Goal: Task Accomplishment & Management: Manage account settings

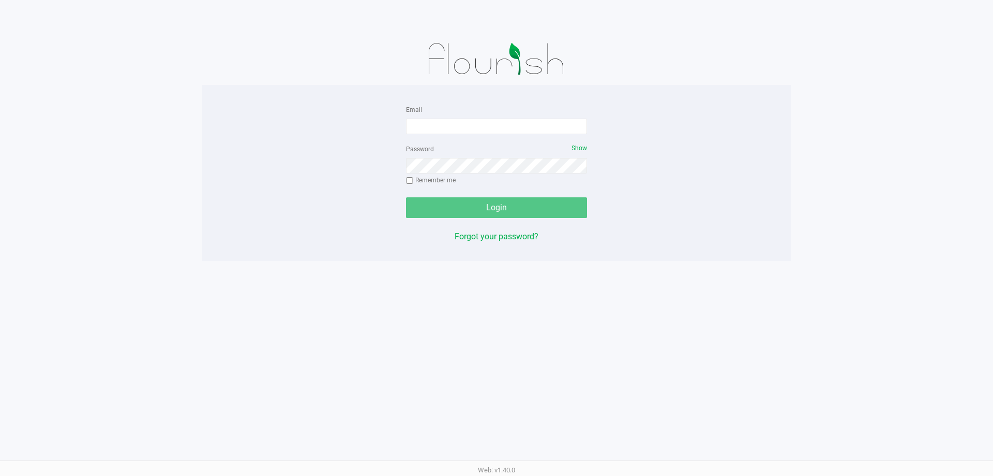
click at [495, 67] on div at bounding box center [497, 59] width 590 height 52
click at [188, 46] on app-pos-login-wrapper "Email Password Show Remember me Login Forgot your password?" at bounding box center [496, 130] width 993 height 261
click at [433, 122] on input "Email" at bounding box center [496, 126] width 181 height 16
type input "[EMAIL_ADDRESS][DOMAIN_NAME]"
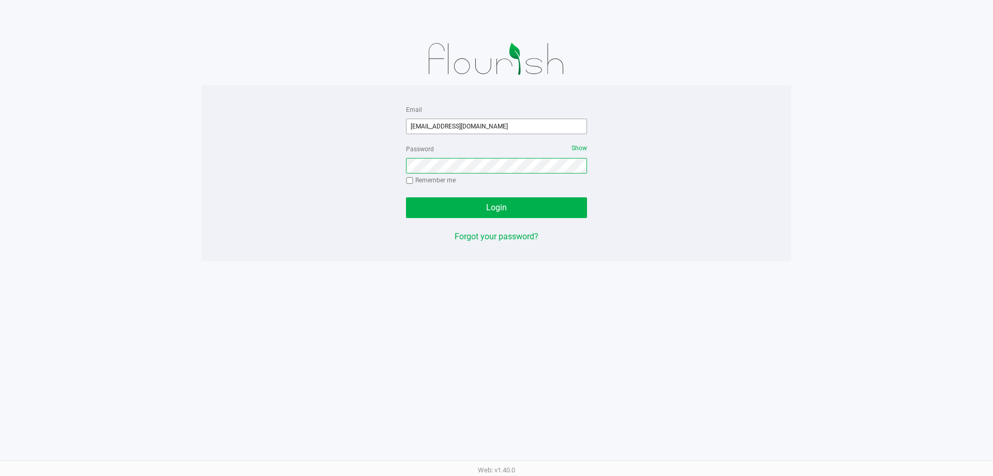
click at [406, 197] on button "Login" at bounding box center [496, 207] width 181 height 21
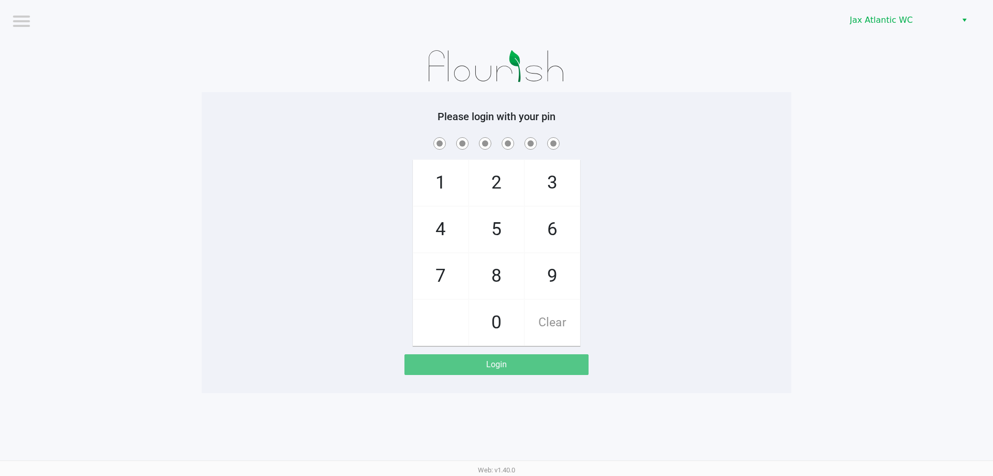
click at [308, 147] on span at bounding box center [497, 143] width 574 height 16
click at [495, 21] on span "Jax Atlantic WC" at bounding box center [900, 20] width 101 height 12
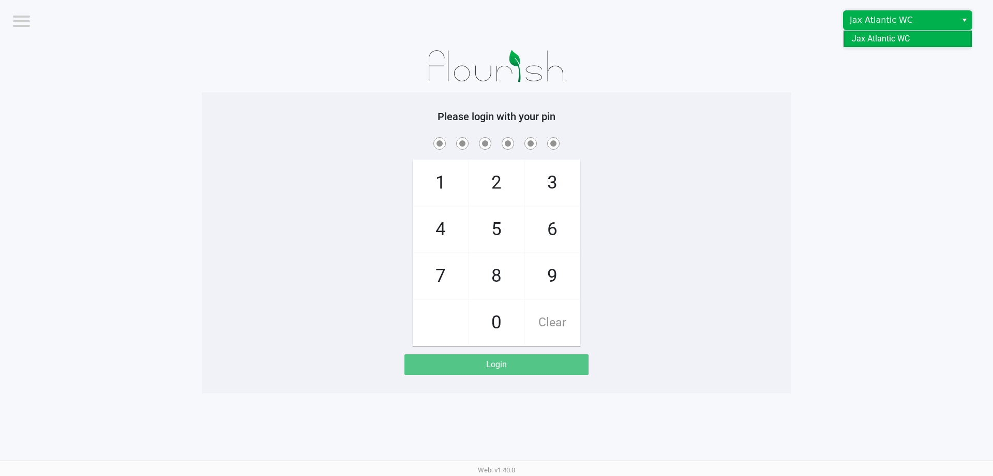
click at [495, 23] on span "Jax Atlantic WC" at bounding box center [900, 20] width 101 height 12
click at [495, 58] on app-pos-login-wrapper "Logout Jax Atlantic WC Please login with your pin 1 4 7 2 5 8 0 3 6 9 Clear Log…" at bounding box center [496, 196] width 993 height 393
click at [495, 22] on span "Jax Atlantic WC" at bounding box center [900, 20] width 101 height 12
click at [495, 61] on app-pos-login-wrapper "Logout Jax Atlantic WC Please login with your pin 1 4 7 2 5 8 0 3 6 9 Clear Log…" at bounding box center [496, 196] width 993 height 393
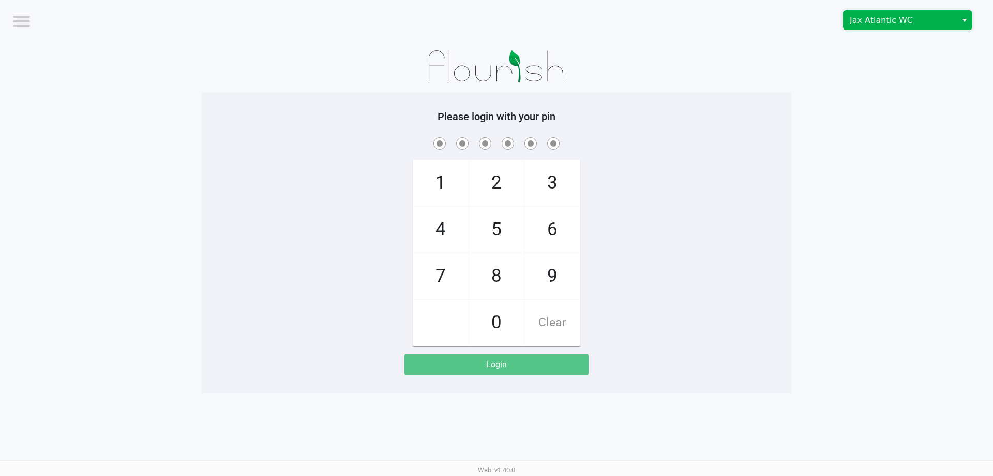
click at [495, 14] on span "Jax Atlantic WC" at bounding box center [900, 20] width 101 height 12
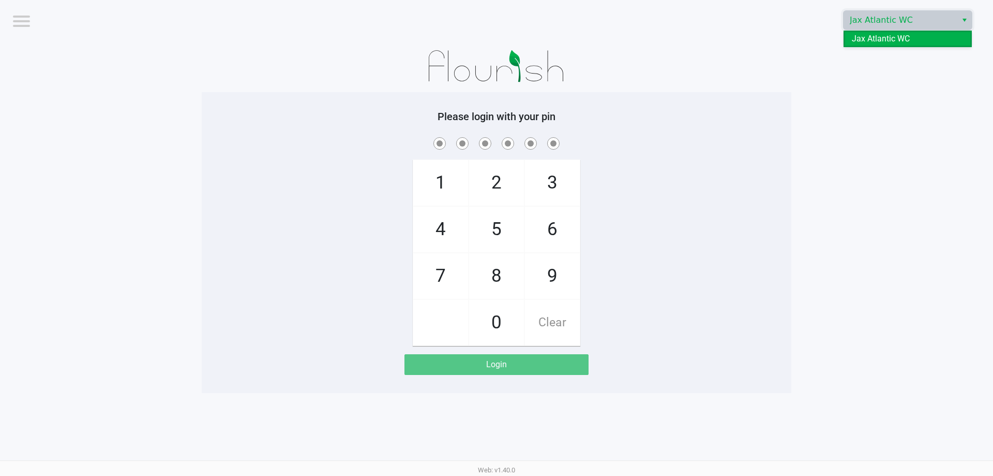
drag, startPoint x: 909, startPoint y: 78, endPoint x: 741, endPoint y: 108, distance: 170.4
click at [495, 77] on app-pos-login-wrapper "Logout Jax Atlantic WC Please login with your pin 1 4 7 2 5 8 0 3 6 9 Clear Log…" at bounding box center [496, 196] width 993 height 393
drag, startPoint x: 712, startPoint y: 126, endPoint x: 715, endPoint y: 116, distance: 10.2
click at [495, 118] on div "Please login with your pin 1 4 7 2 5 8 0 3 6 9 Clear Login" at bounding box center [497, 242] width 590 height 264
click at [20, 17] on input "checkbox" at bounding box center [20, 20] width 21 height 17
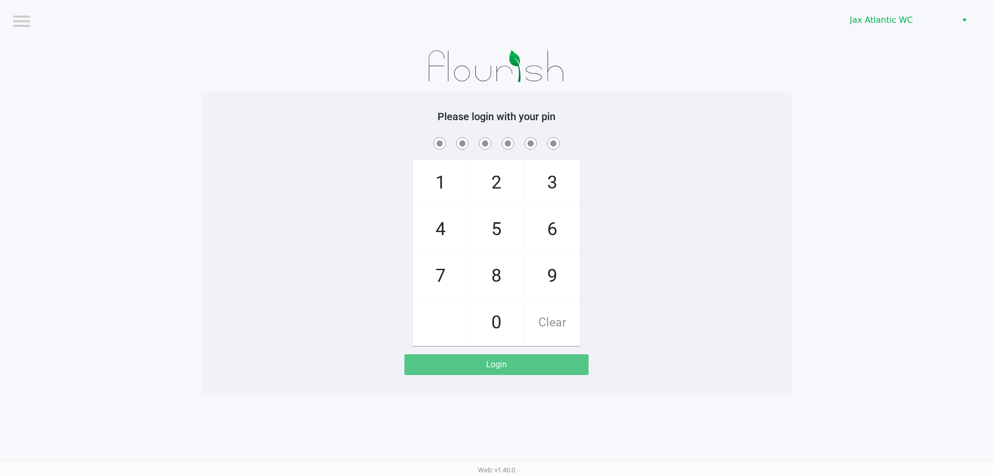
checkbox input "true"
click at [35, 49] on li "Logout" at bounding box center [44, 46] width 62 height 34
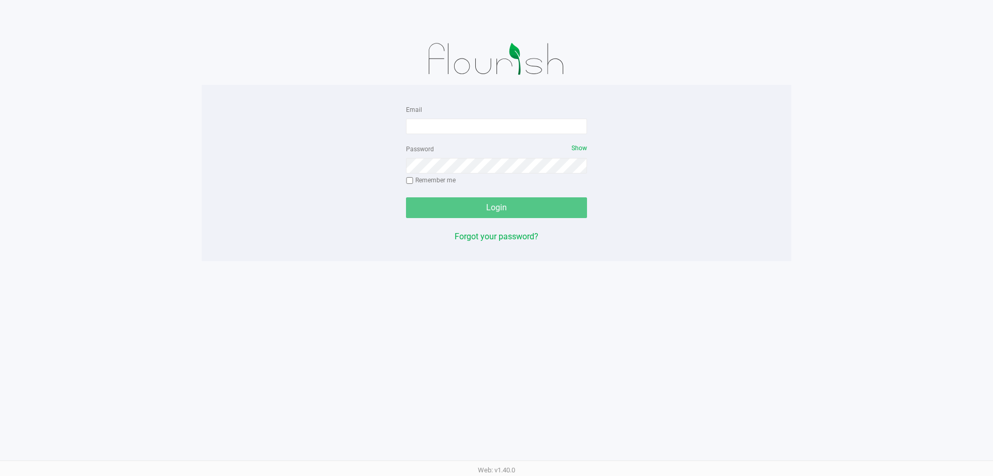
drag, startPoint x: 767, startPoint y: 135, endPoint x: 594, endPoint y: 161, distance: 174.8
click at [495, 135] on div "Email Password Show Remember me Login Forgot your password?" at bounding box center [497, 173] width 590 height 140
click at [495, 126] on form "Email Password Show Remember me Login" at bounding box center [496, 160] width 181 height 115
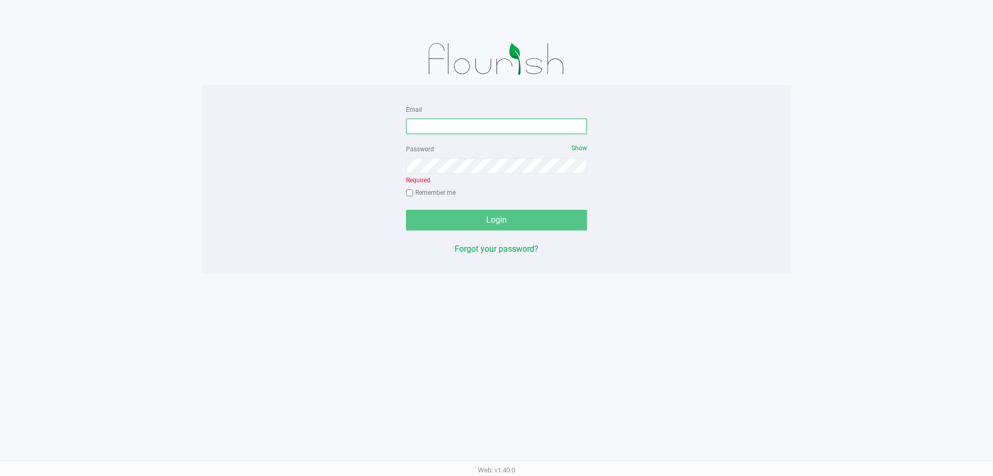
click at [495, 125] on input "Email" at bounding box center [496, 126] width 181 height 16
type input "[EMAIL_ADDRESS][DOMAIN_NAME]"
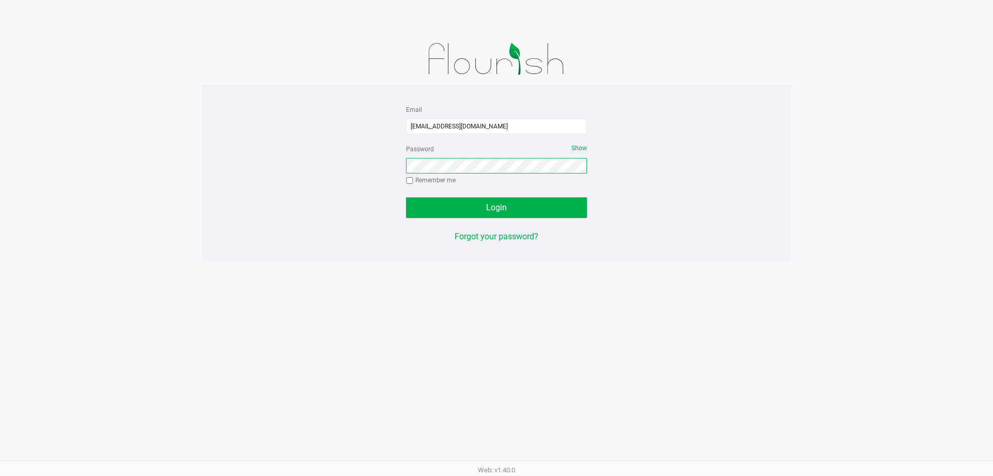
click at [406, 197] on button "Login" at bounding box center [496, 207] width 181 height 21
